Goal: Information Seeking & Learning: Compare options

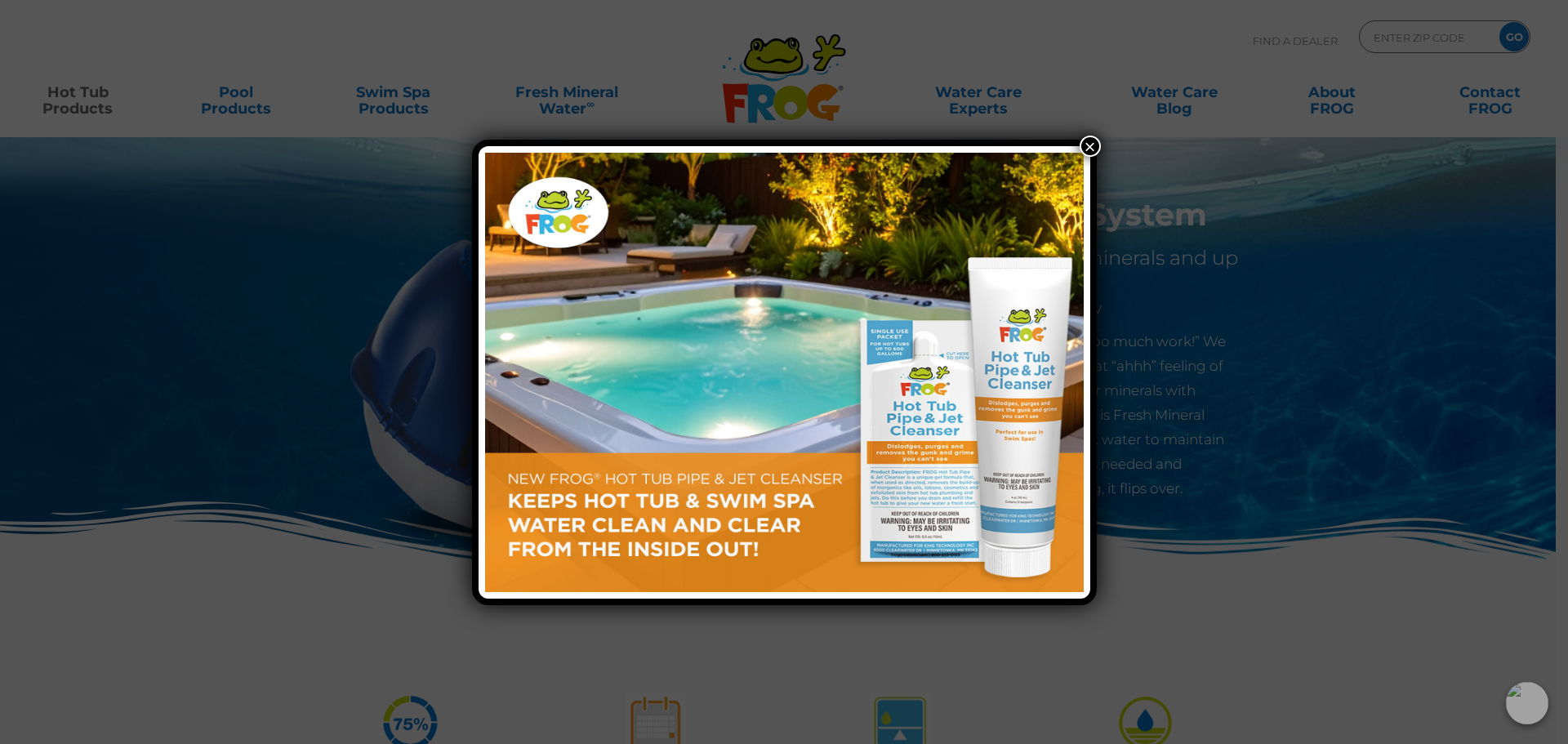
click at [1093, 147] on button "×" at bounding box center [1090, 146] width 22 height 22
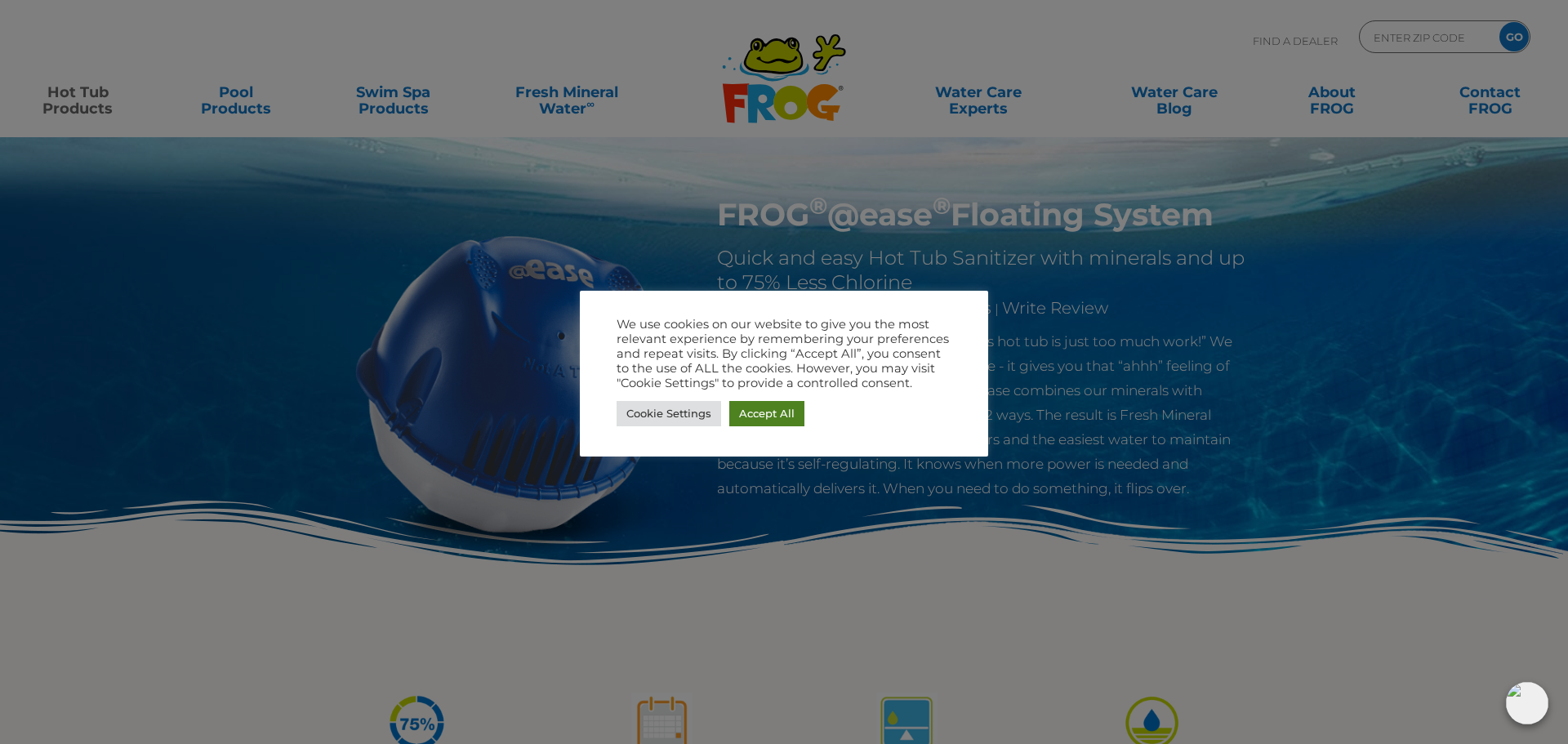
click at [769, 415] on link "Accept All" at bounding box center [767, 413] width 75 height 25
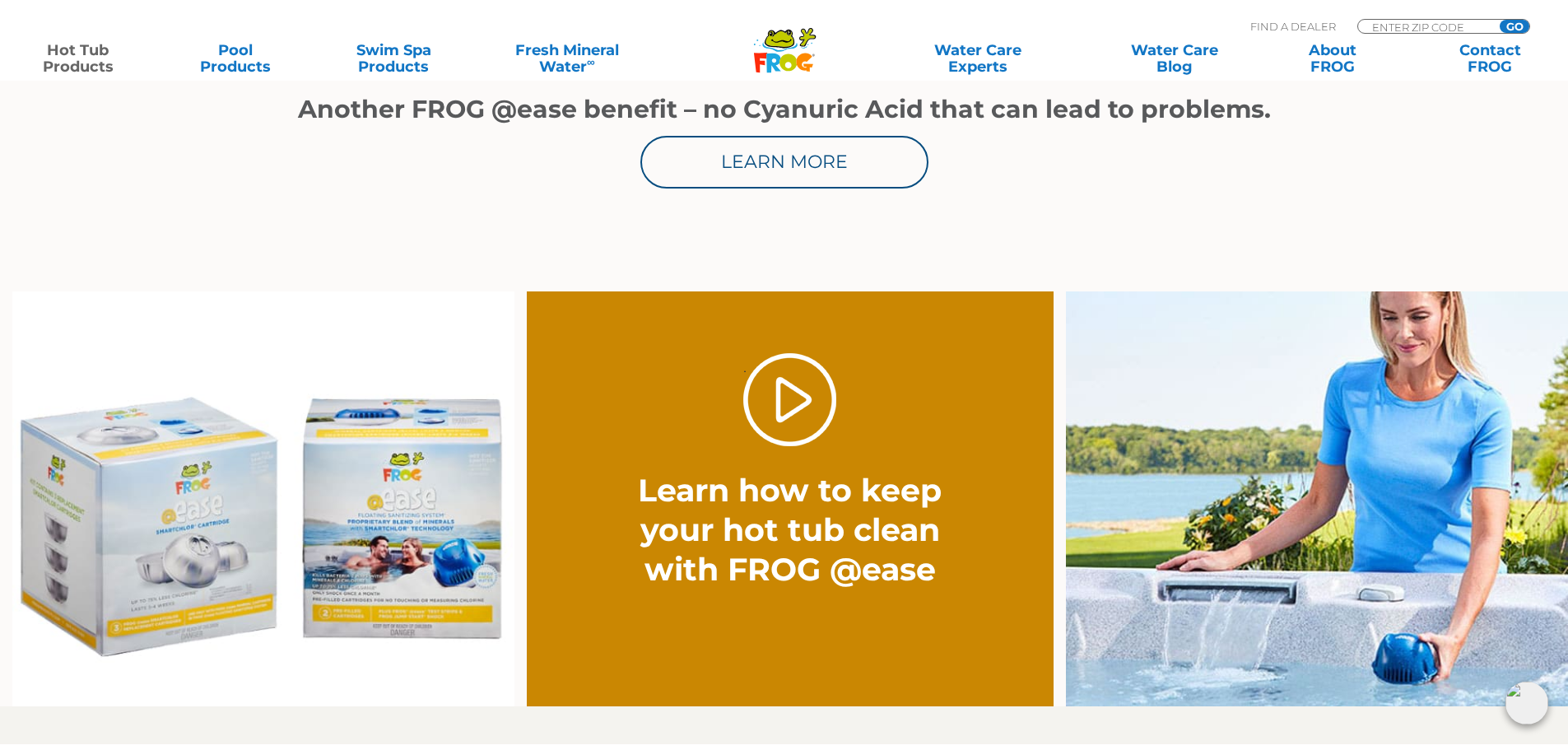
scroll to position [1152, 0]
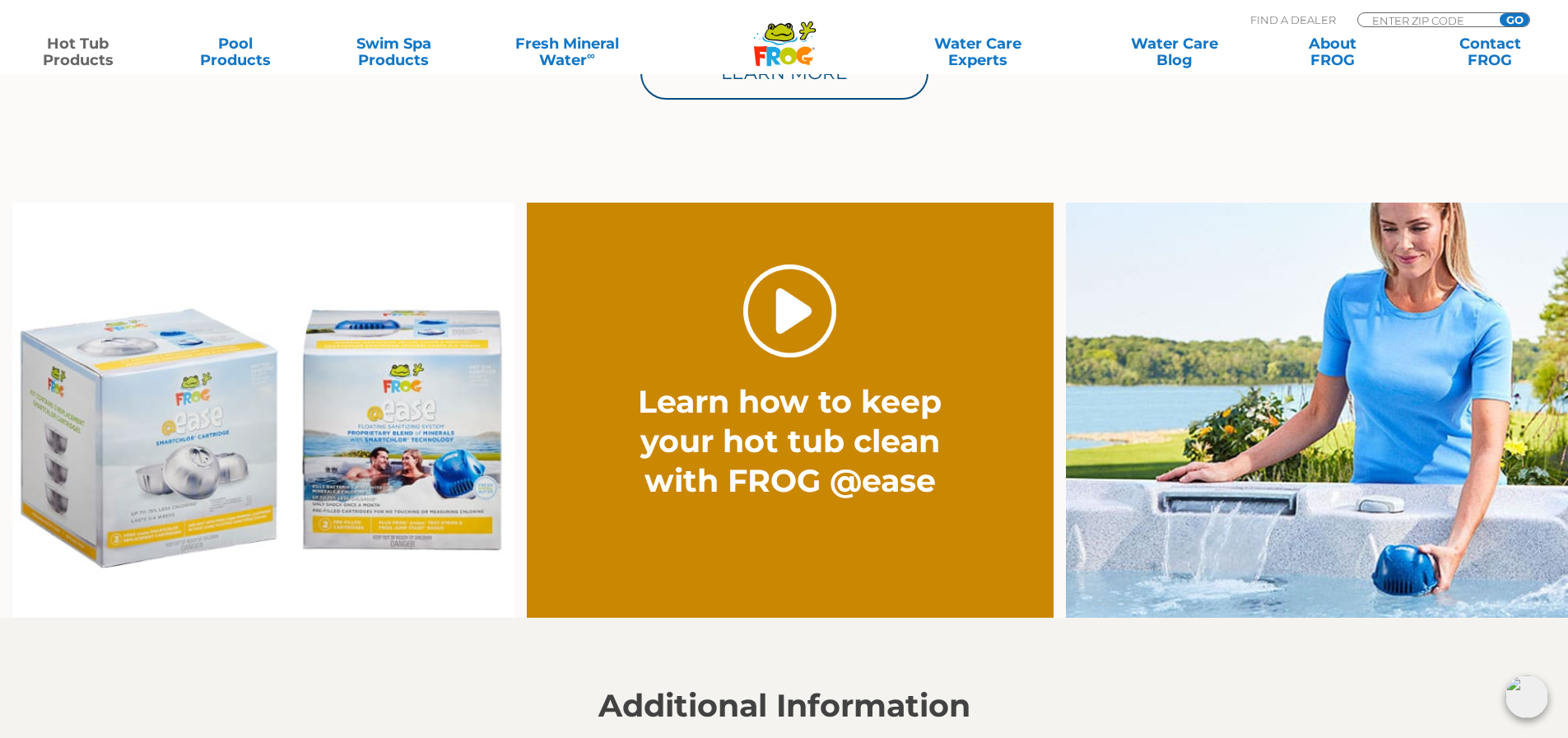
click at [784, 337] on link "." at bounding box center [790, 311] width 93 height 93
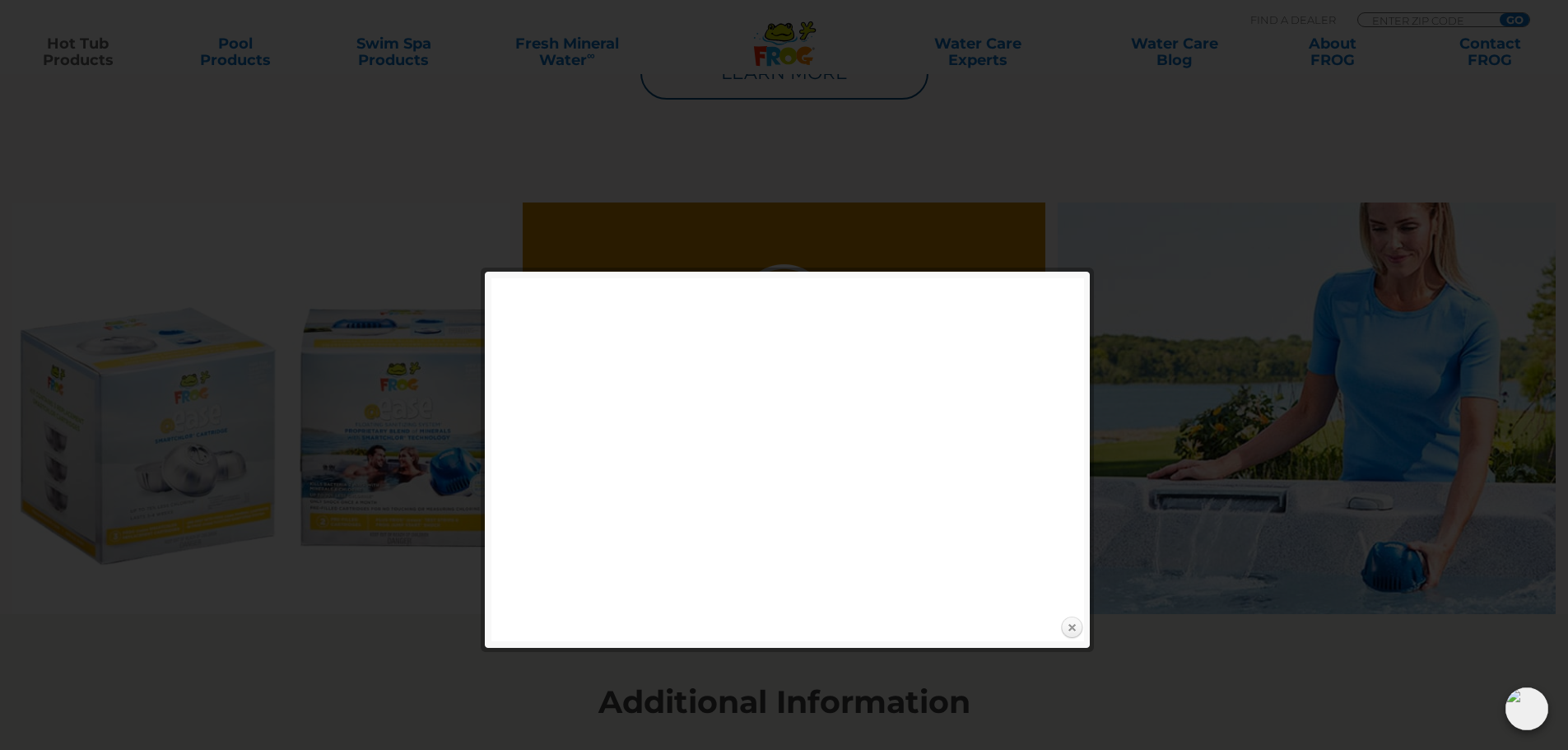
click at [1078, 628] on link "Close" at bounding box center [1072, 628] width 25 height 25
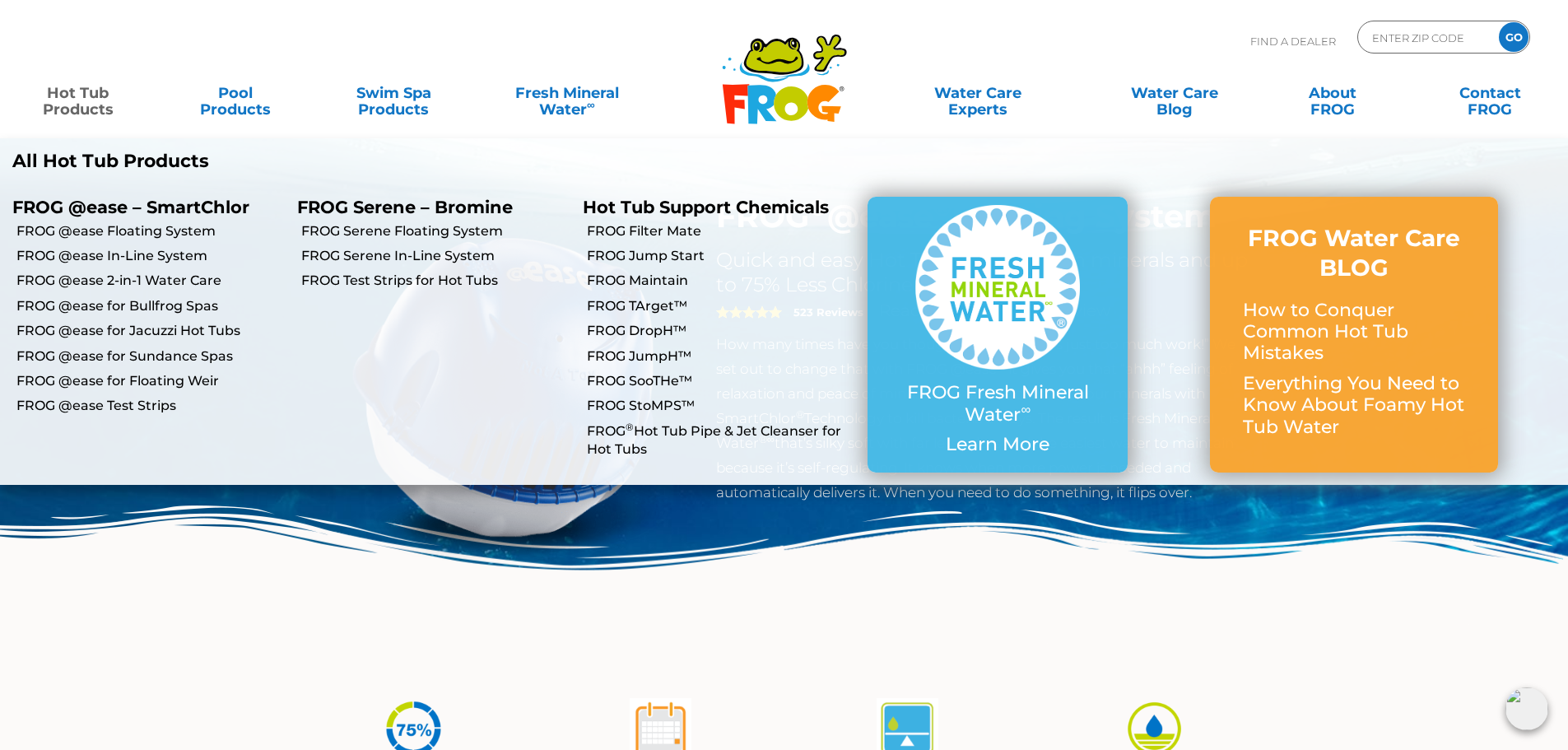
click at [85, 104] on link "Hot Tub Products" at bounding box center [77, 93] width 122 height 33
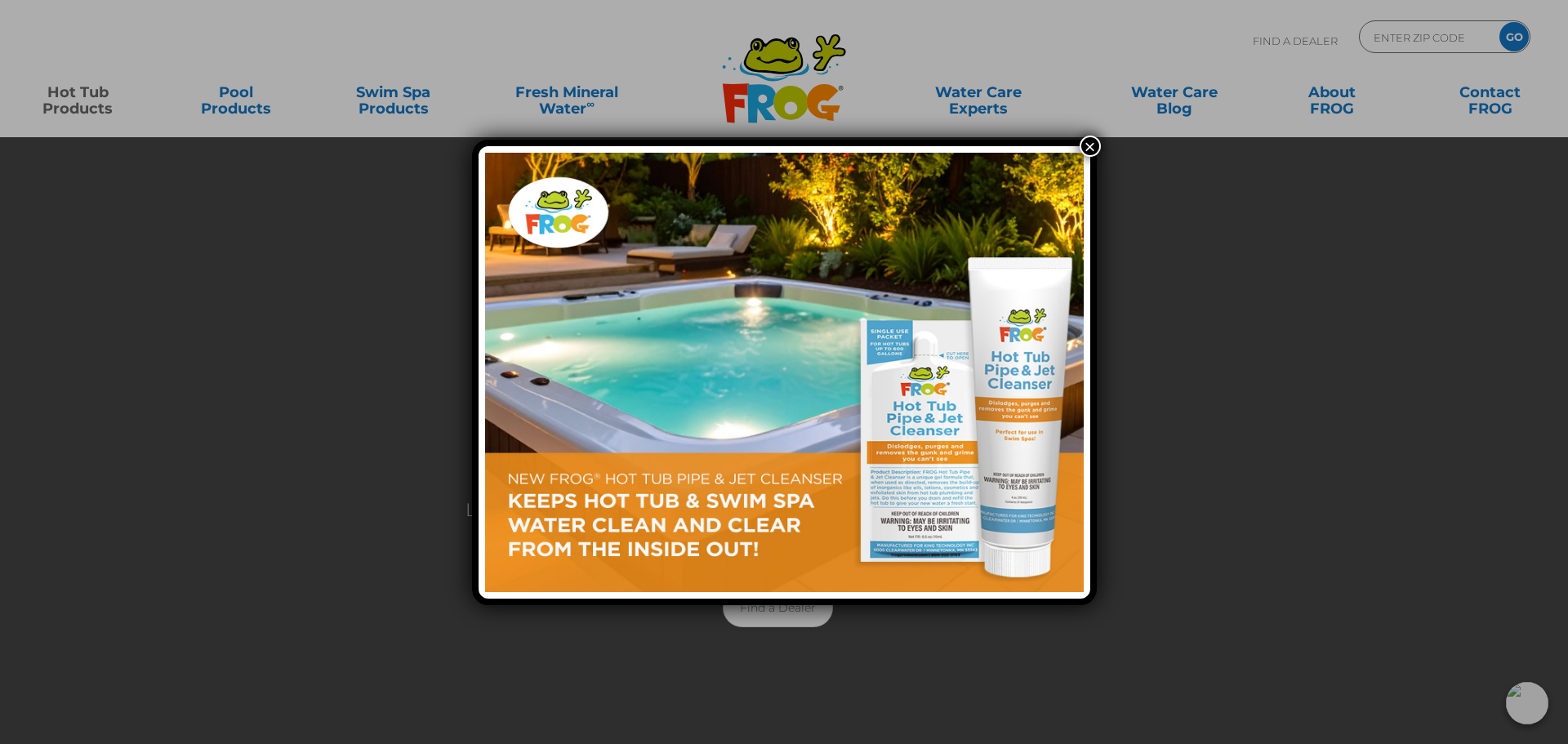
click at [1088, 145] on button "×" at bounding box center [1090, 146] width 22 height 22
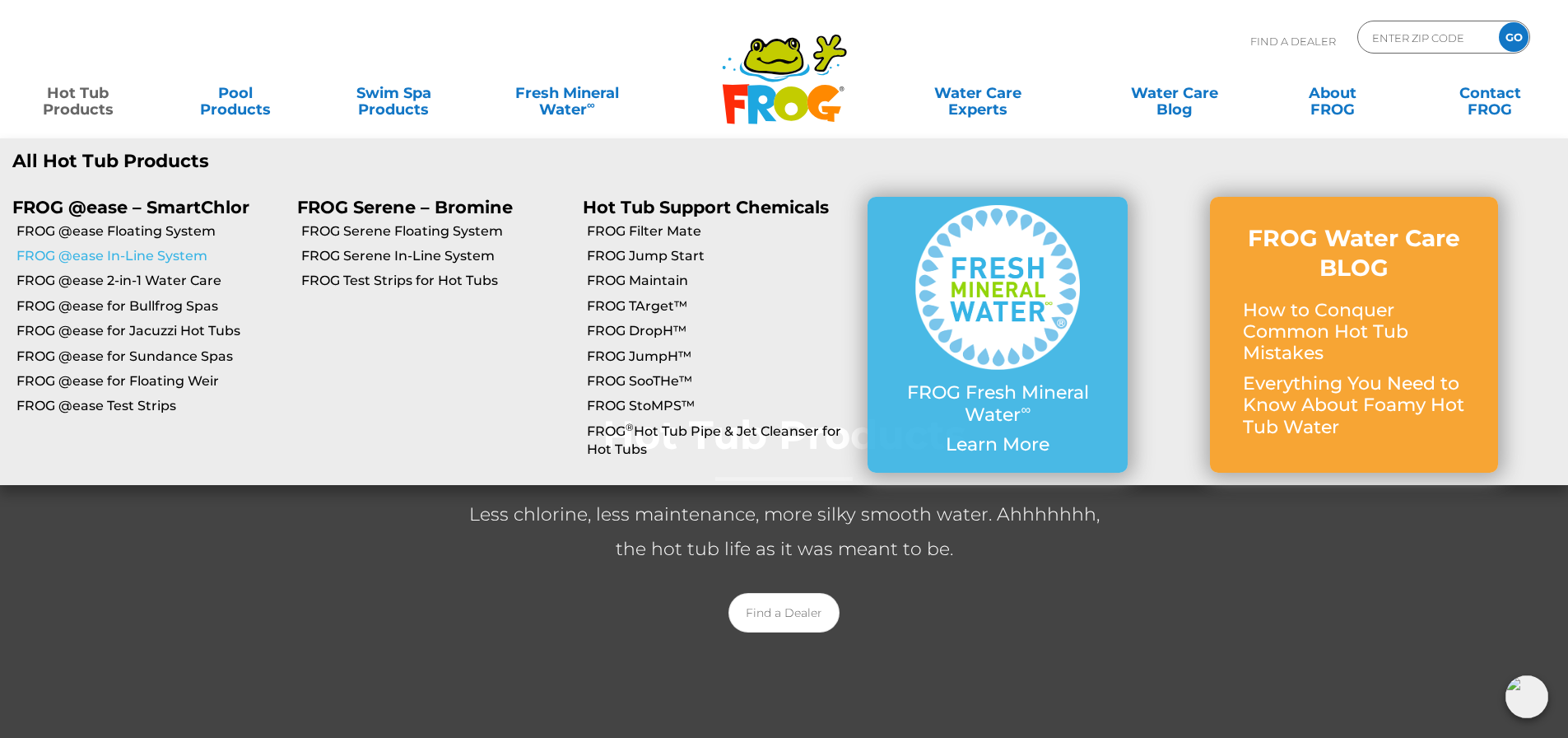
click at [166, 252] on link "FROG @ease In-Line System" at bounding box center [150, 256] width 268 height 18
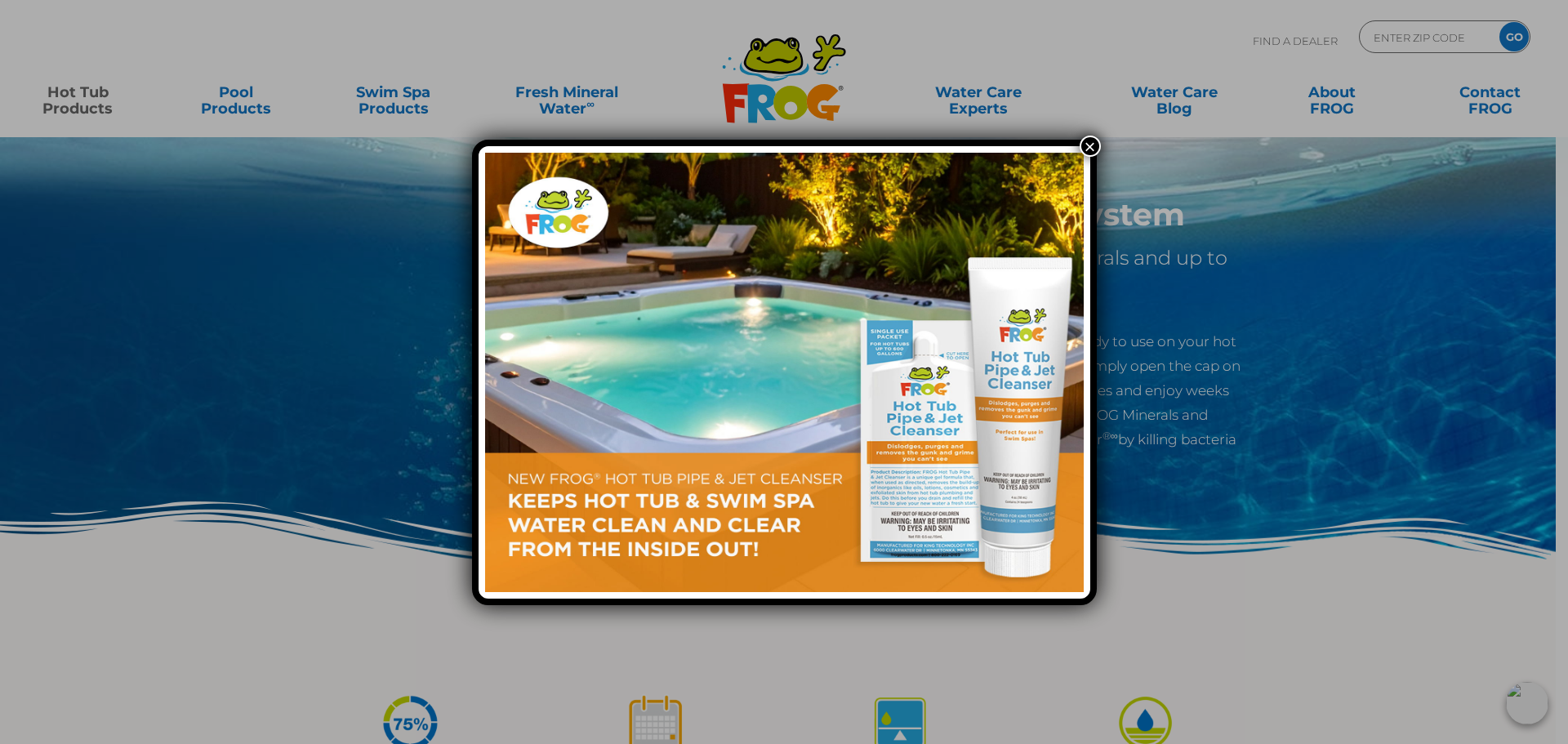
click at [1085, 147] on button "×" at bounding box center [1090, 146] width 22 height 22
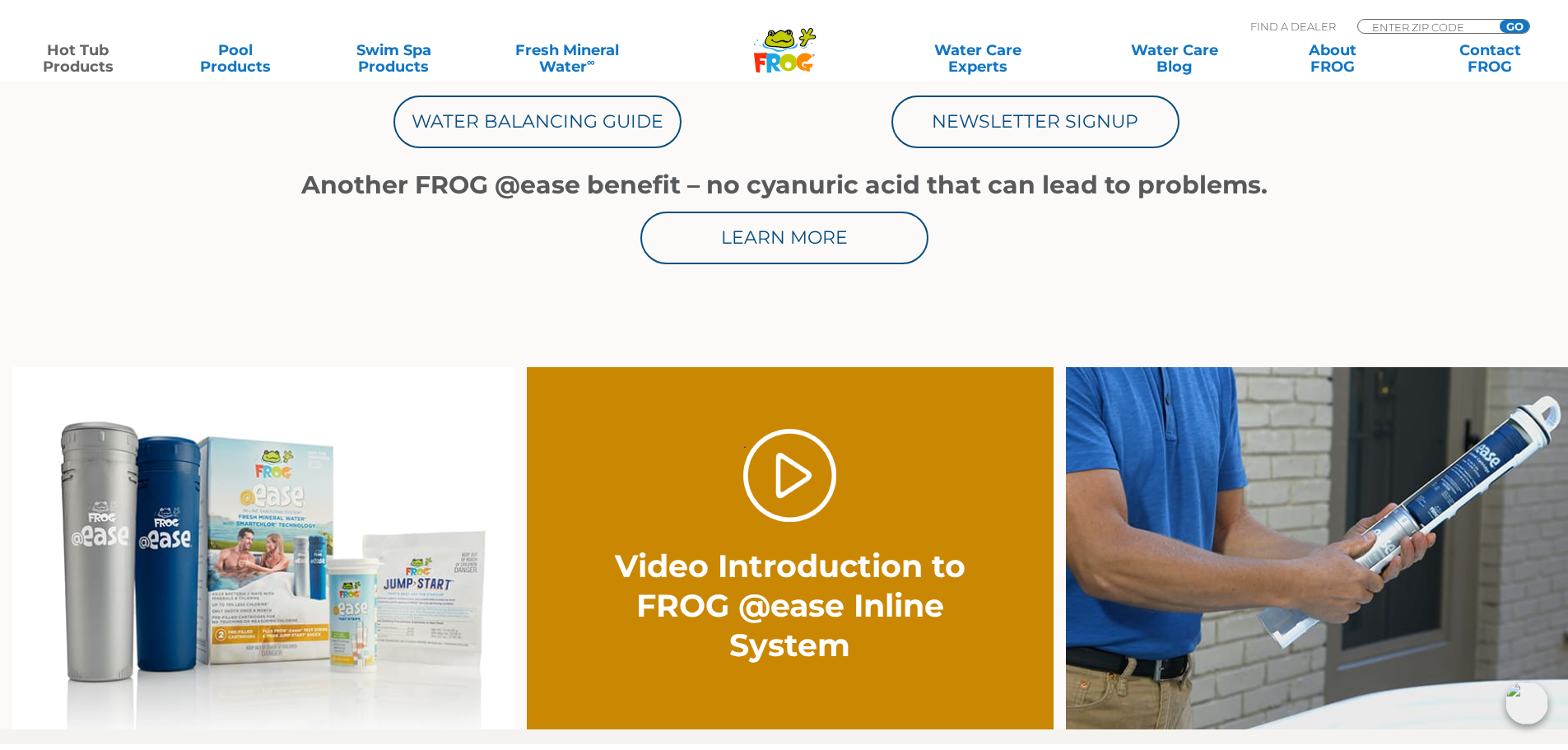
scroll to position [988, 0]
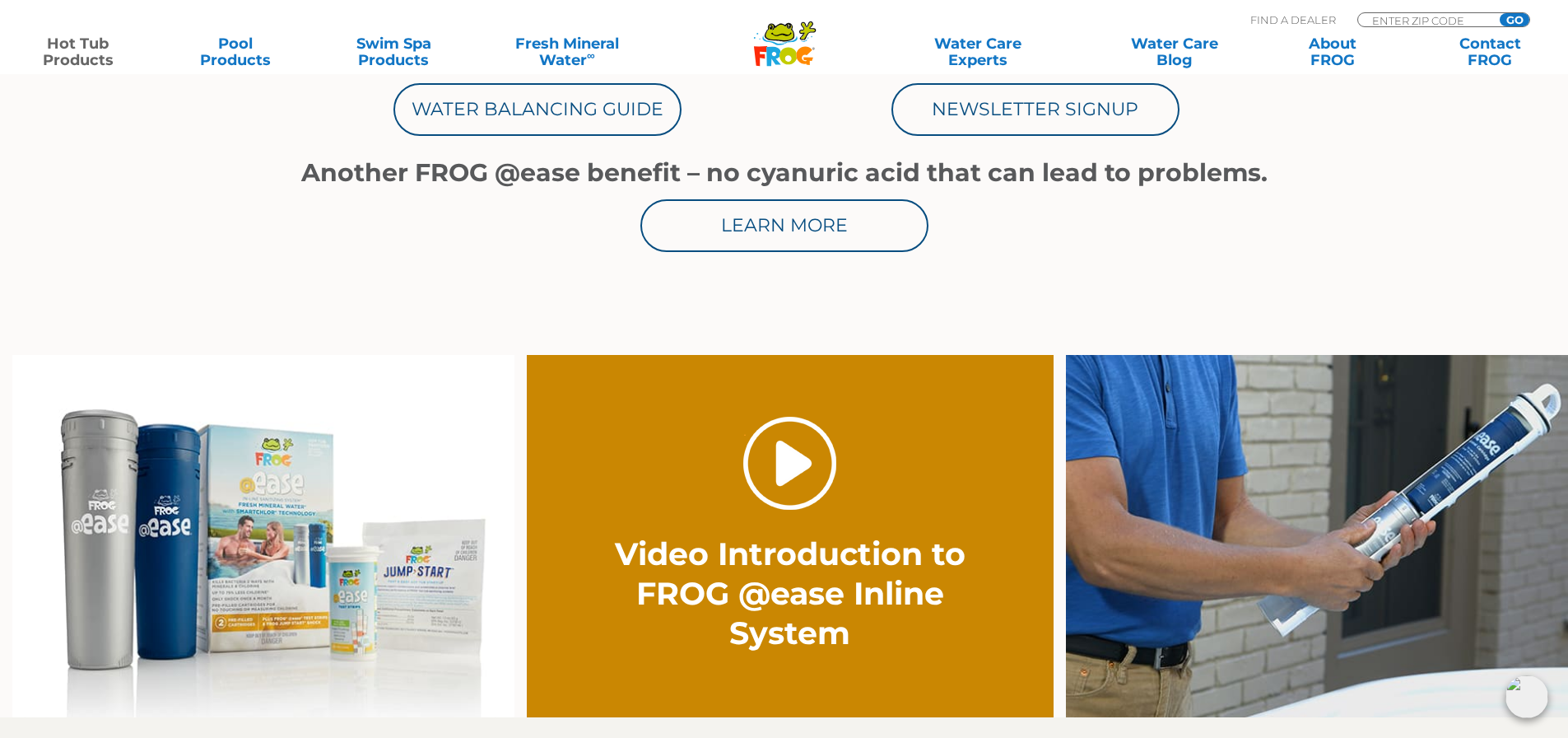
click at [811, 452] on link "." at bounding box center [790, 463] width 93 height 93
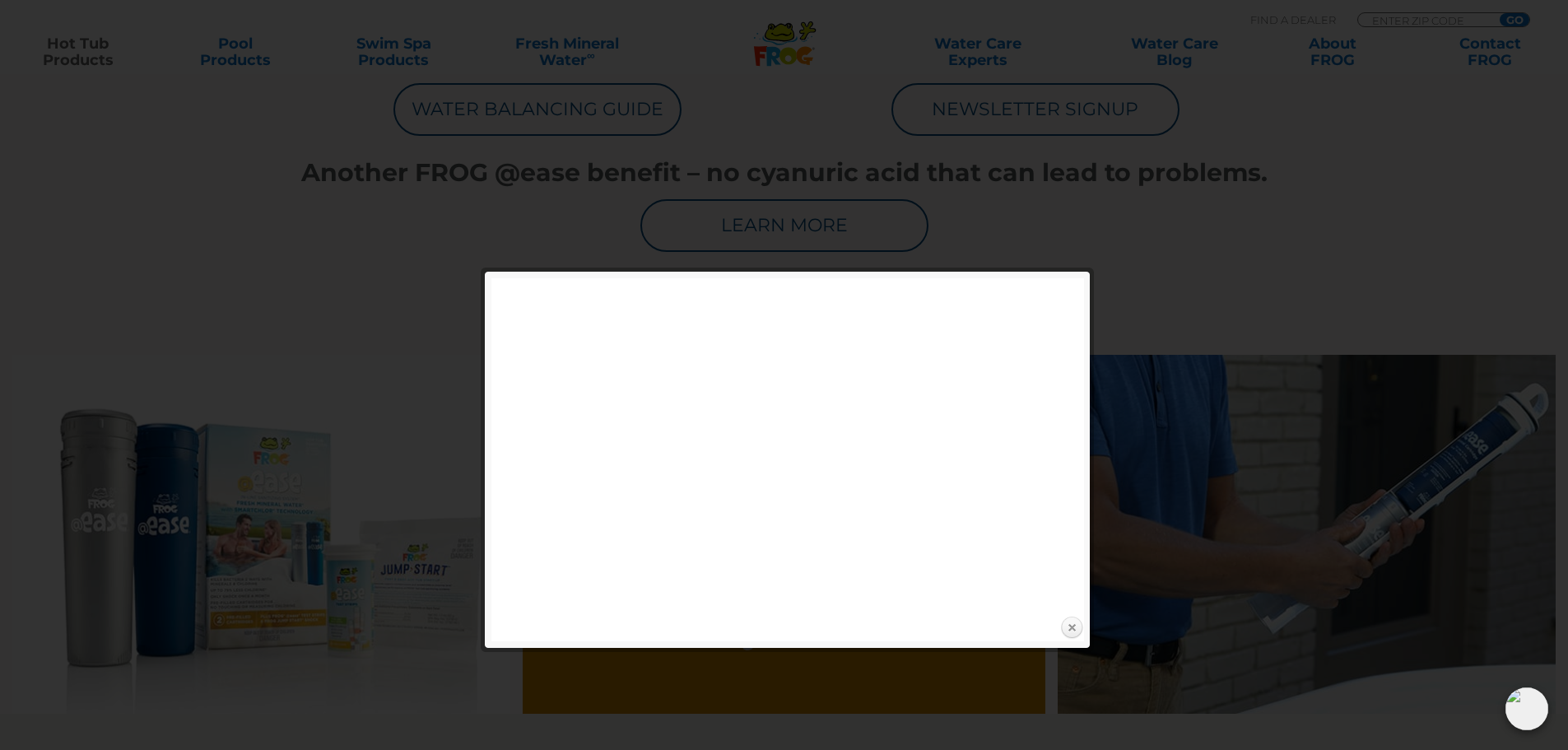
click at [1074, 626] on link "Close" at bounding box center [1072, 628] width 25 height 25
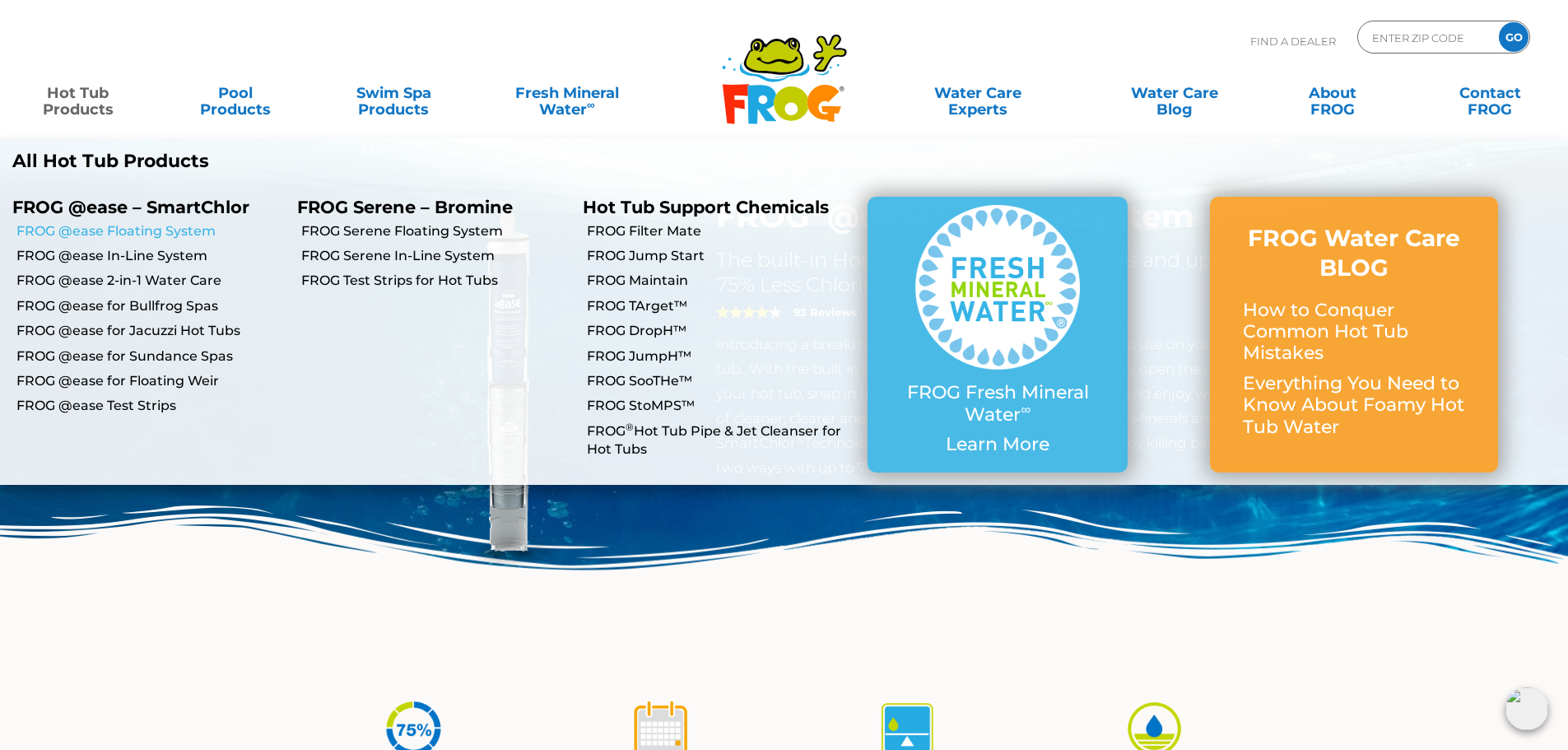
click at [122, 229] on link "FROG @ease Floating System" at bounding box center [150, 231] width 268 height 18
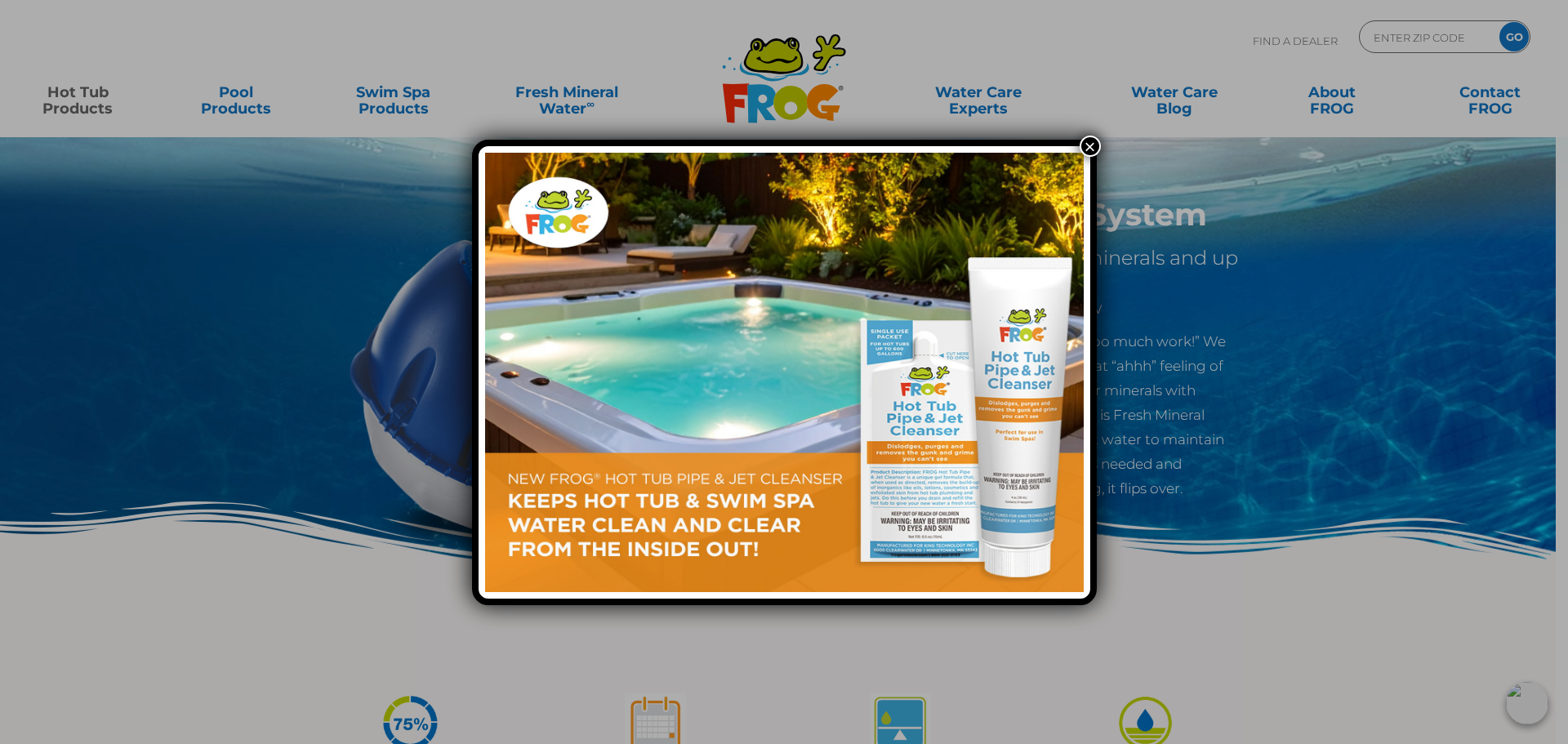
click at [1091, 147] on button "×" at bounding box center [1090, 146] width 22 height 22
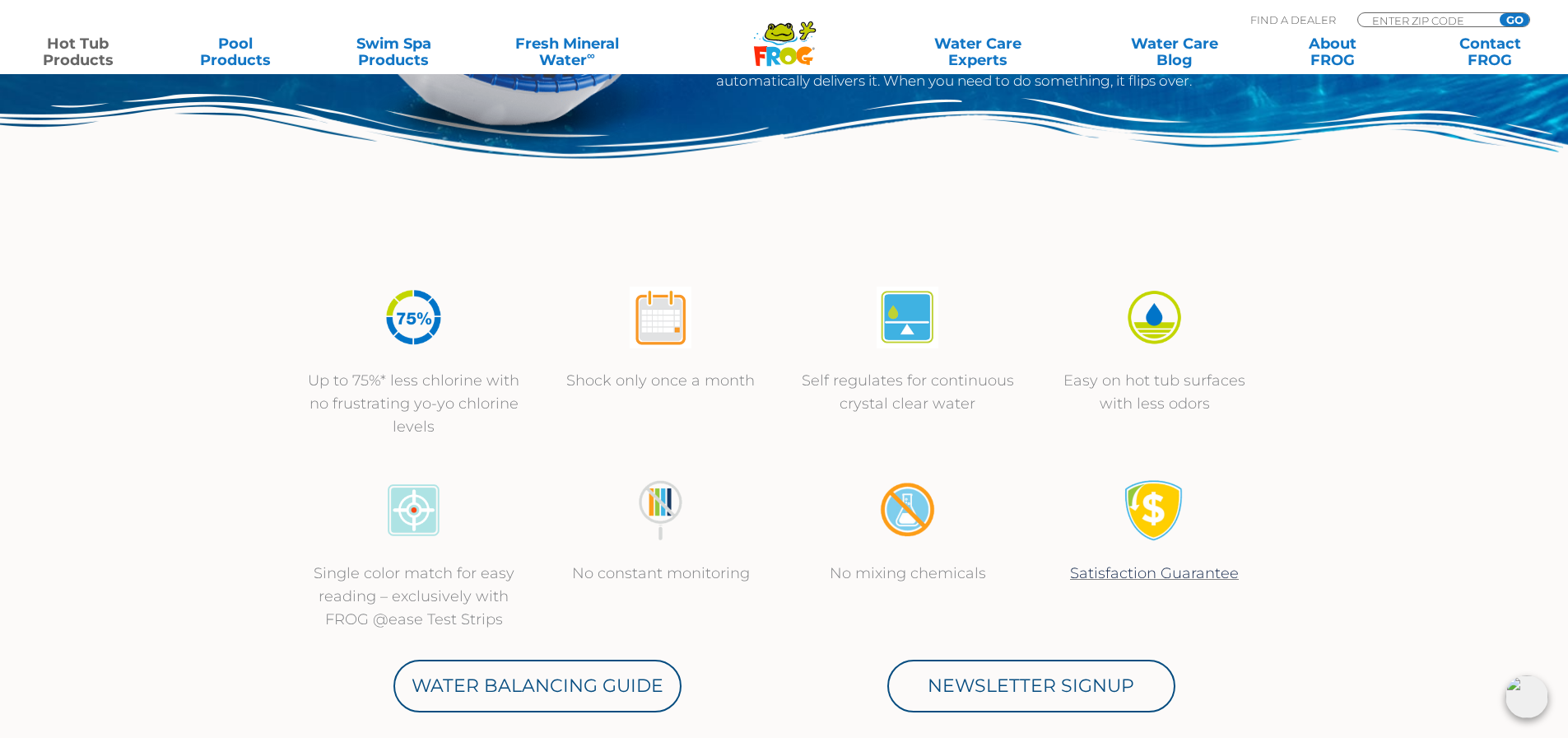
scroll to position [823, 0]
